Goal: Information Seeking & Learning: Check status

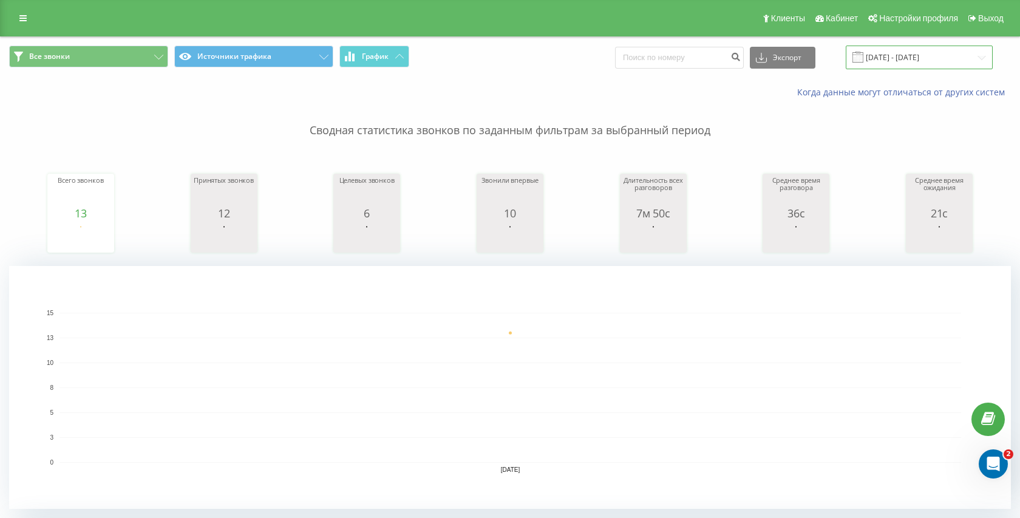
click at [898, 46] on input "[DATE] - [DATE]" at bounding box center [919, 58] width 147 height 24
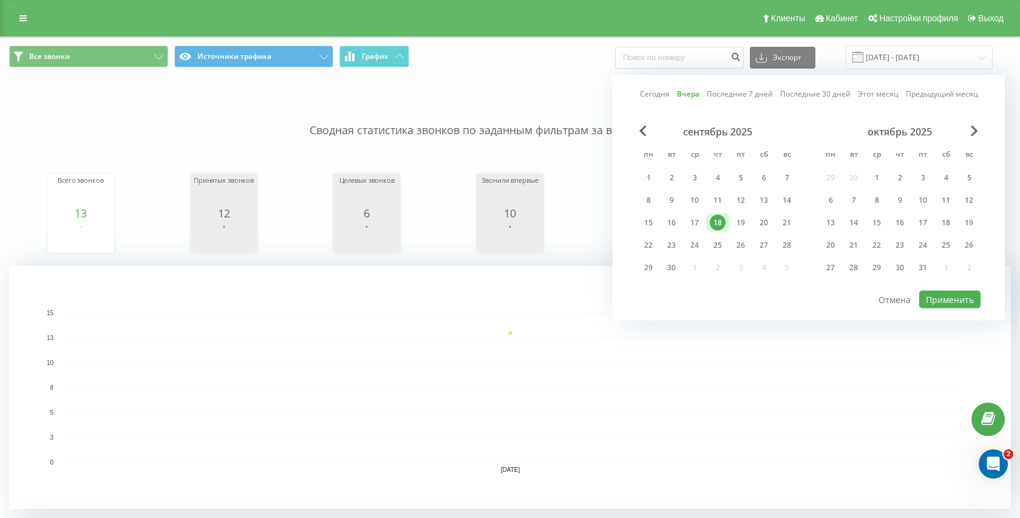
click at [793, 404] on rect "A chart." at bounding box center [511, 388] width 902 height 150
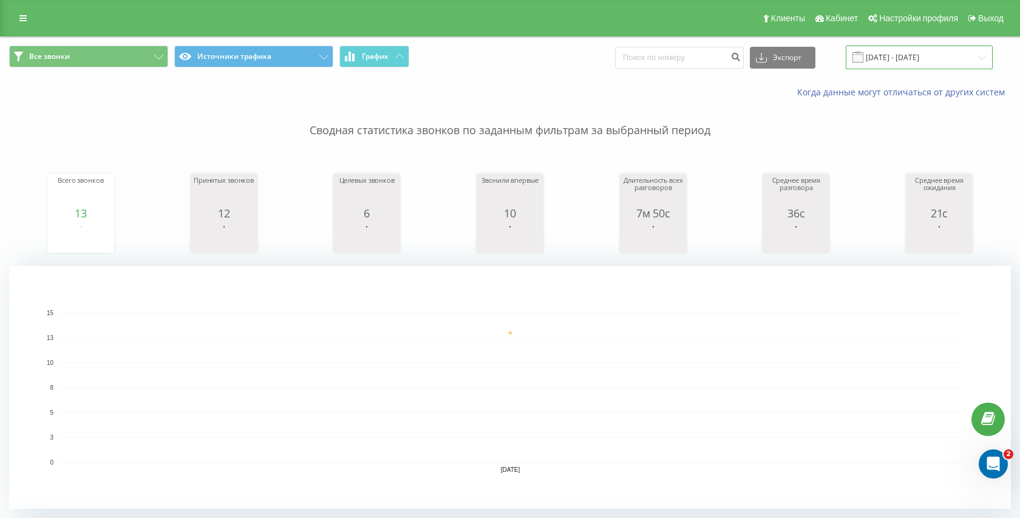
click at [885, 61] on input "[DATE] - [DATE]" at bounding box center [919, 58] width 147 height 24
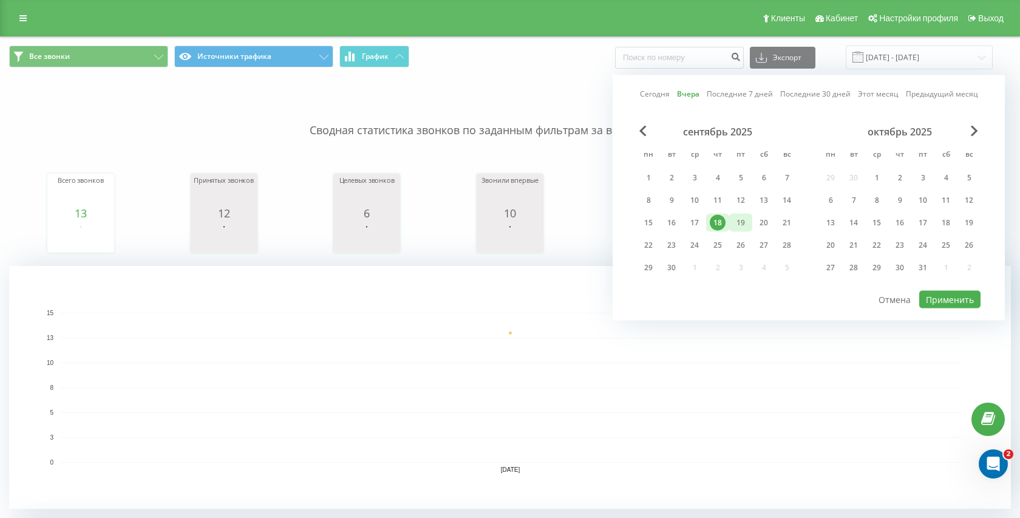
click at [729, 221] on div "19" at bounding box center [740, 223] width 23 height 18
click at [946, 312] on div "Сегодня Вчера Последние 7 дней Последние 30 дней Этот месяц Предыдущий месяц се…" at bounding box center [809, 197] width 392 height 245
click at [952, 305] on button "Применить" at bounding box center [949, 300] width 61 height 18
type input "[DATE] - [DATE]"
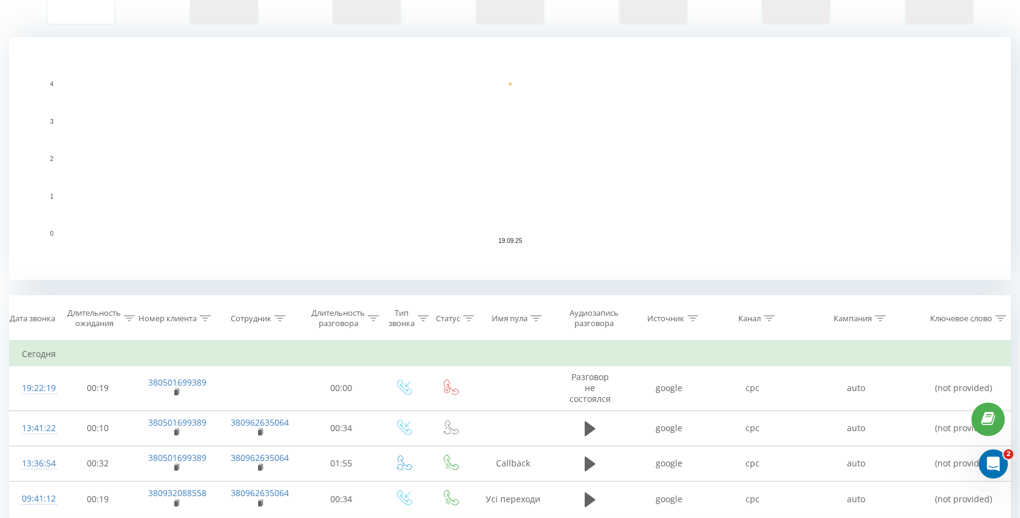
scroll to position [370, 0]
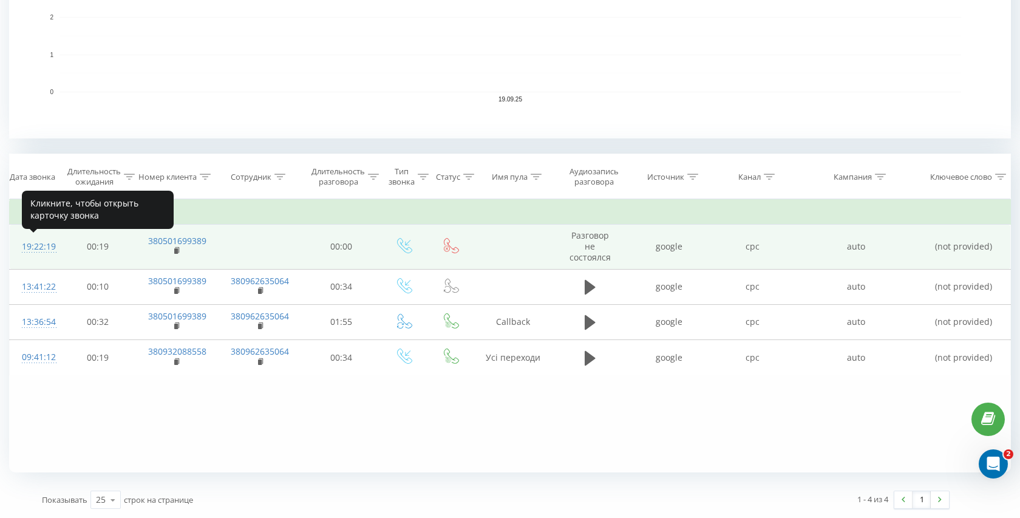
click at [44, 248] on div "19:22:19" at bounding box center [34, 247] width 25 height 24
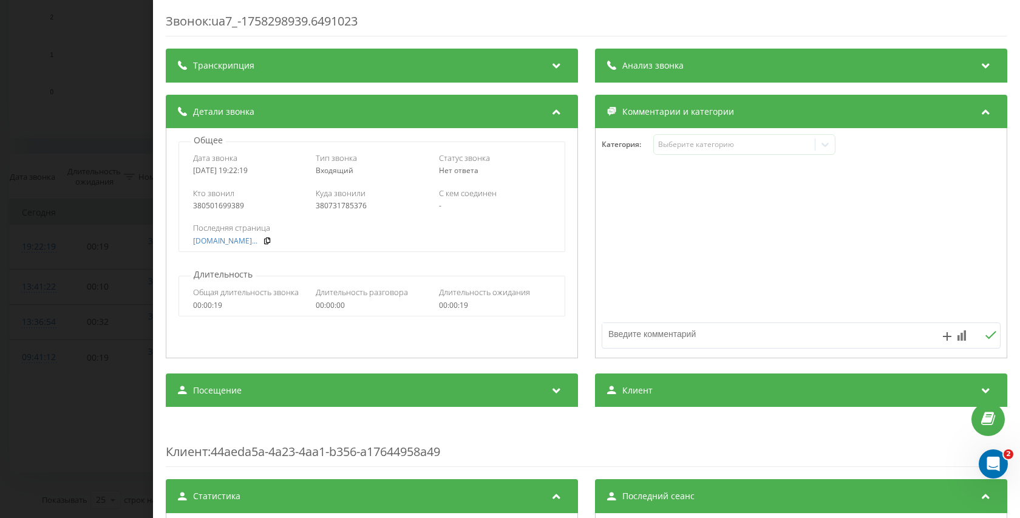
click at [478, 55] on div "Транскрипция" at bounding box center [372, 66] width 412 height 34
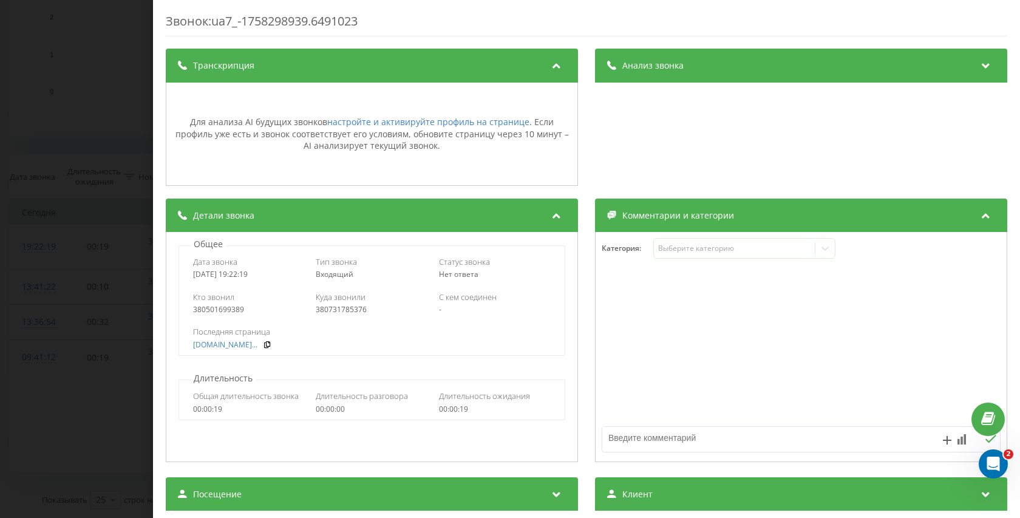
click at [672, 62] on span "Анализ звонка" at bounding box center [652, 66] width 61 height 12
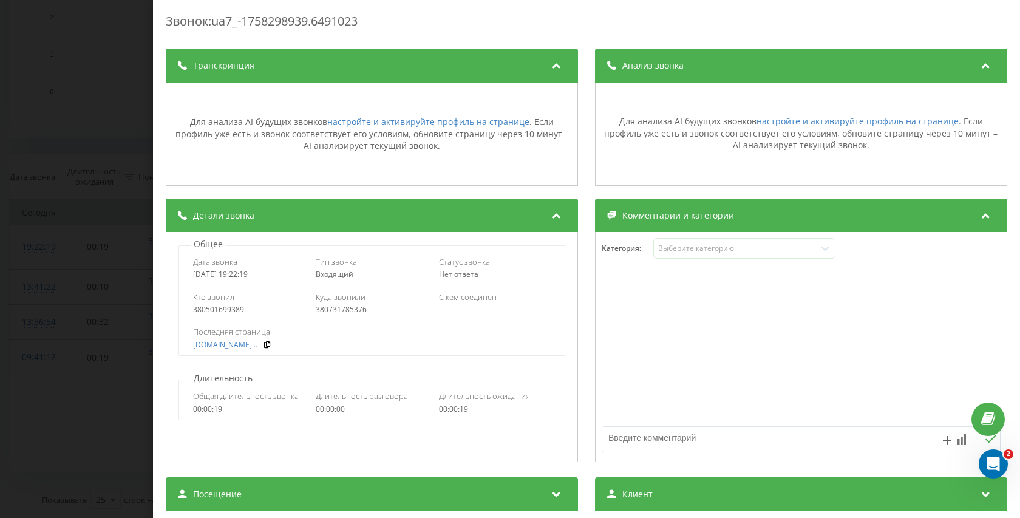
scroll to position [110, 0]
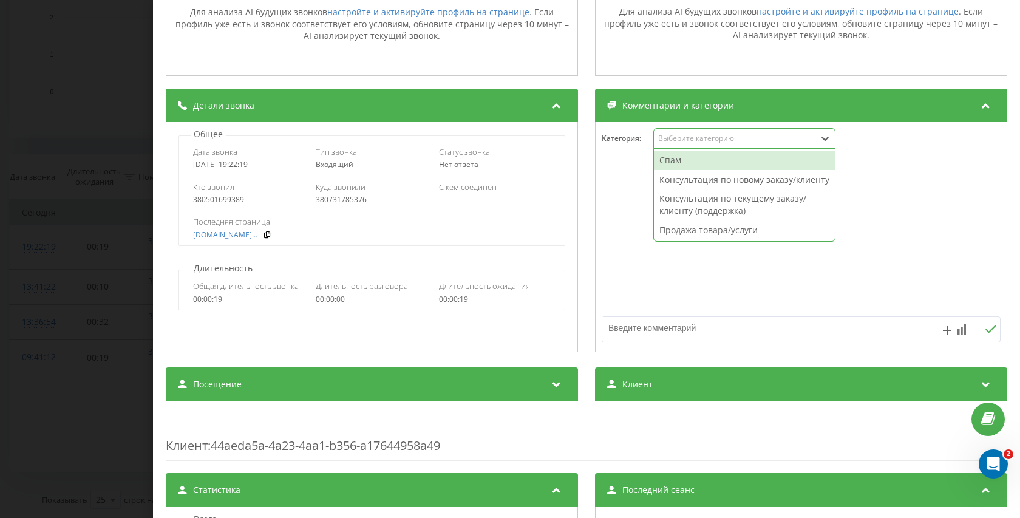
click at [709, 134] on div "Выберите категорию" at bounding box center [734, 139] width 152 height 10
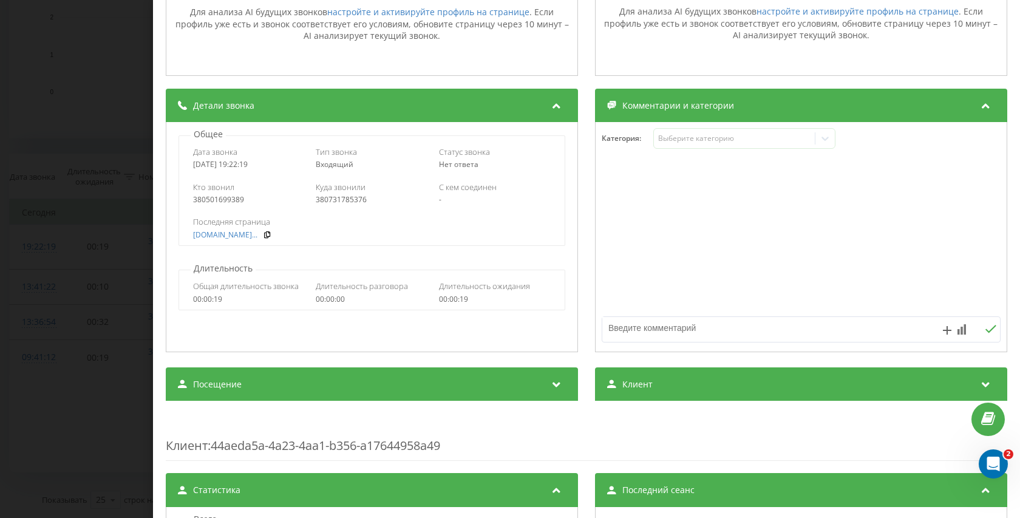
click at [751, 264] on div at bounding box center [801, 238] width 411 height 146
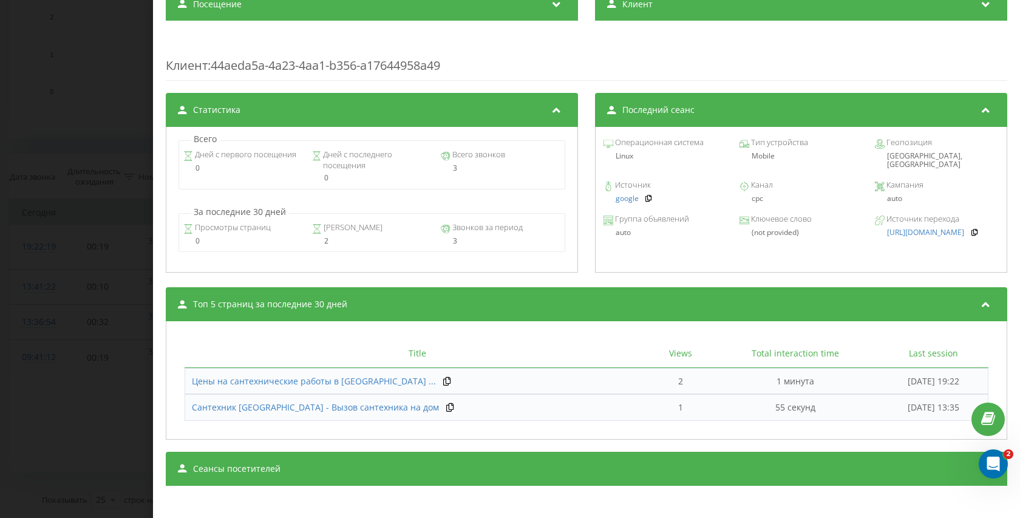
scroll to position [496, 0]
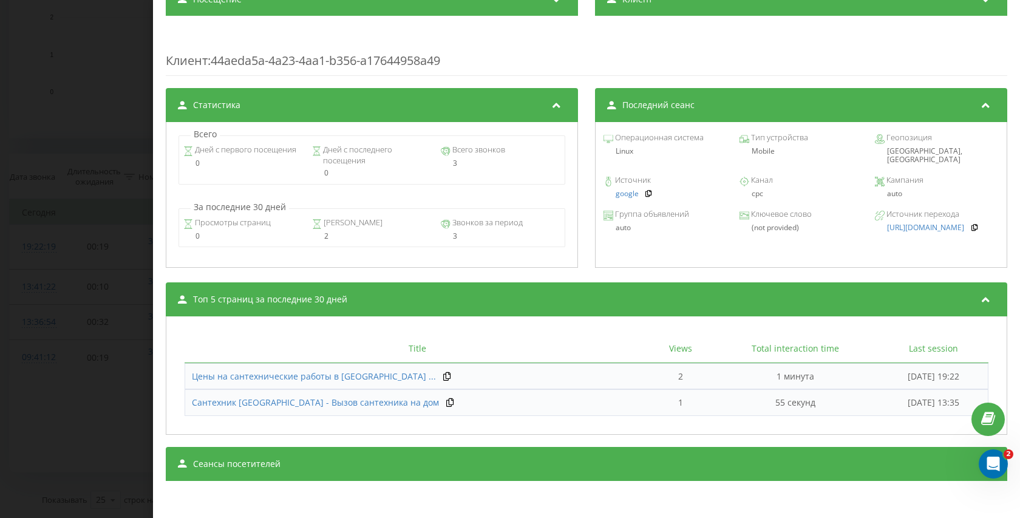
click at [295, 465] on div "Сеансы посетителей" at bounding box center [587, 464] width 842 height 34
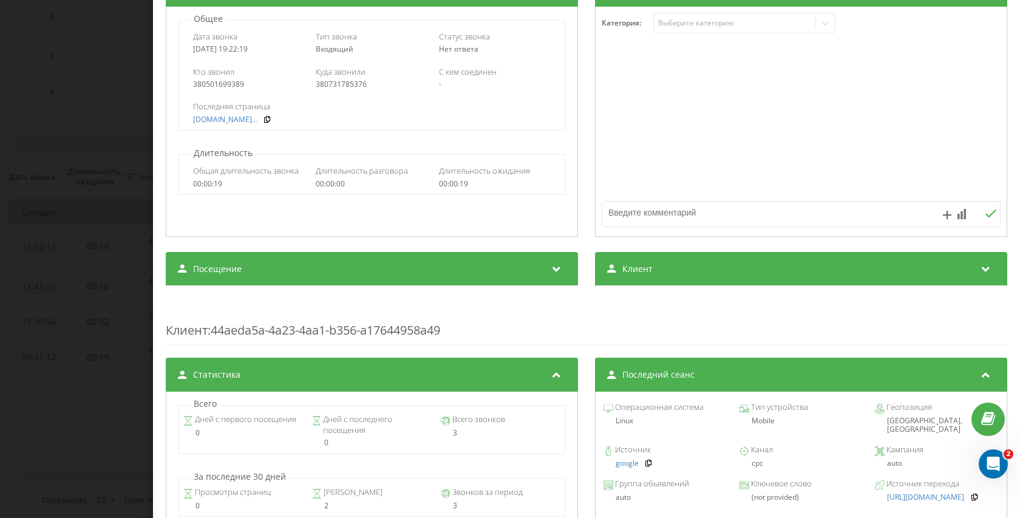
scroll to position [224, 0]
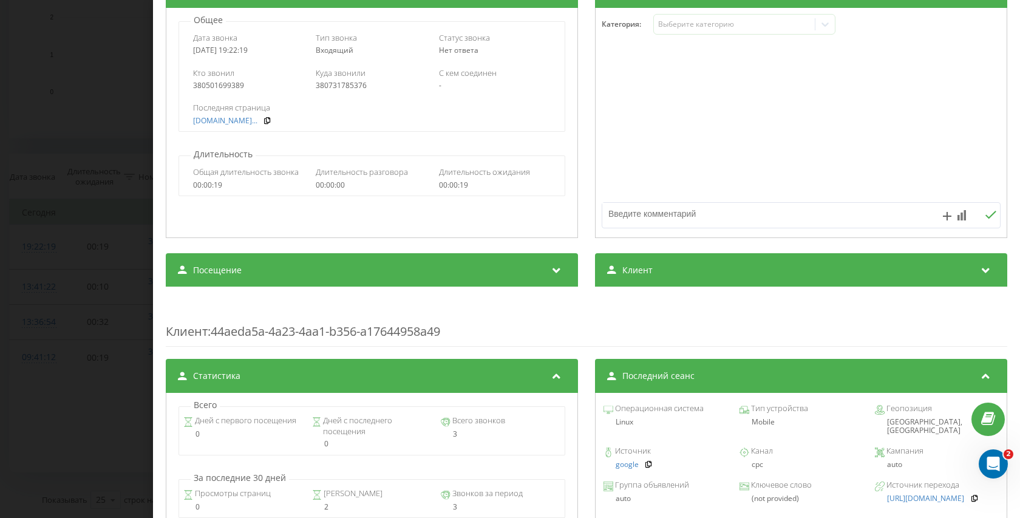
click at [723, 266] on div "Клиент" at bounding box center [801, 270] width 412 height 34
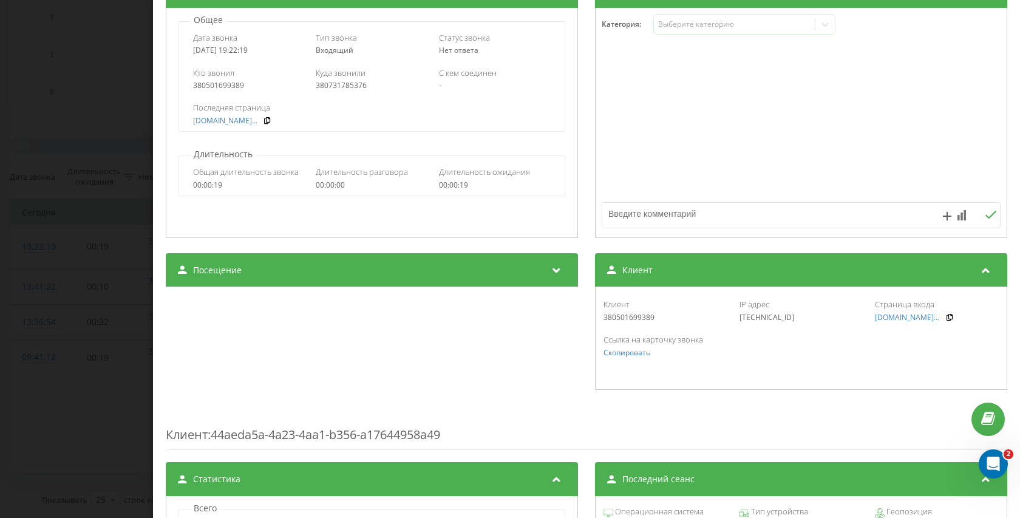
scroll to position [0, 0]
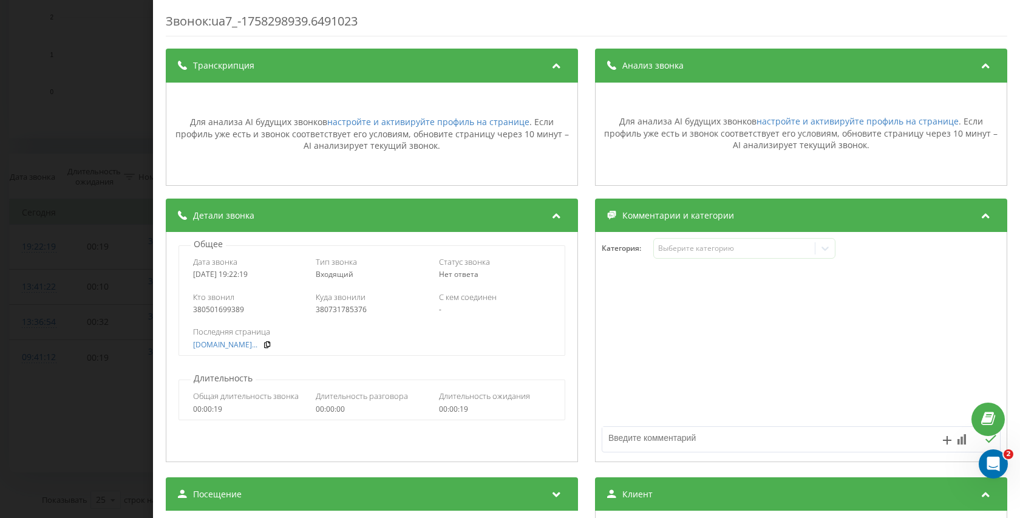
click at [100, 75] on div "Звонок : ua7_-1758298939.6491023 Транскрипция Для анализа AI будущих звонков на…" at bounding box center [510, 259] width 1020 height 518
